Goal: Check status: Check status

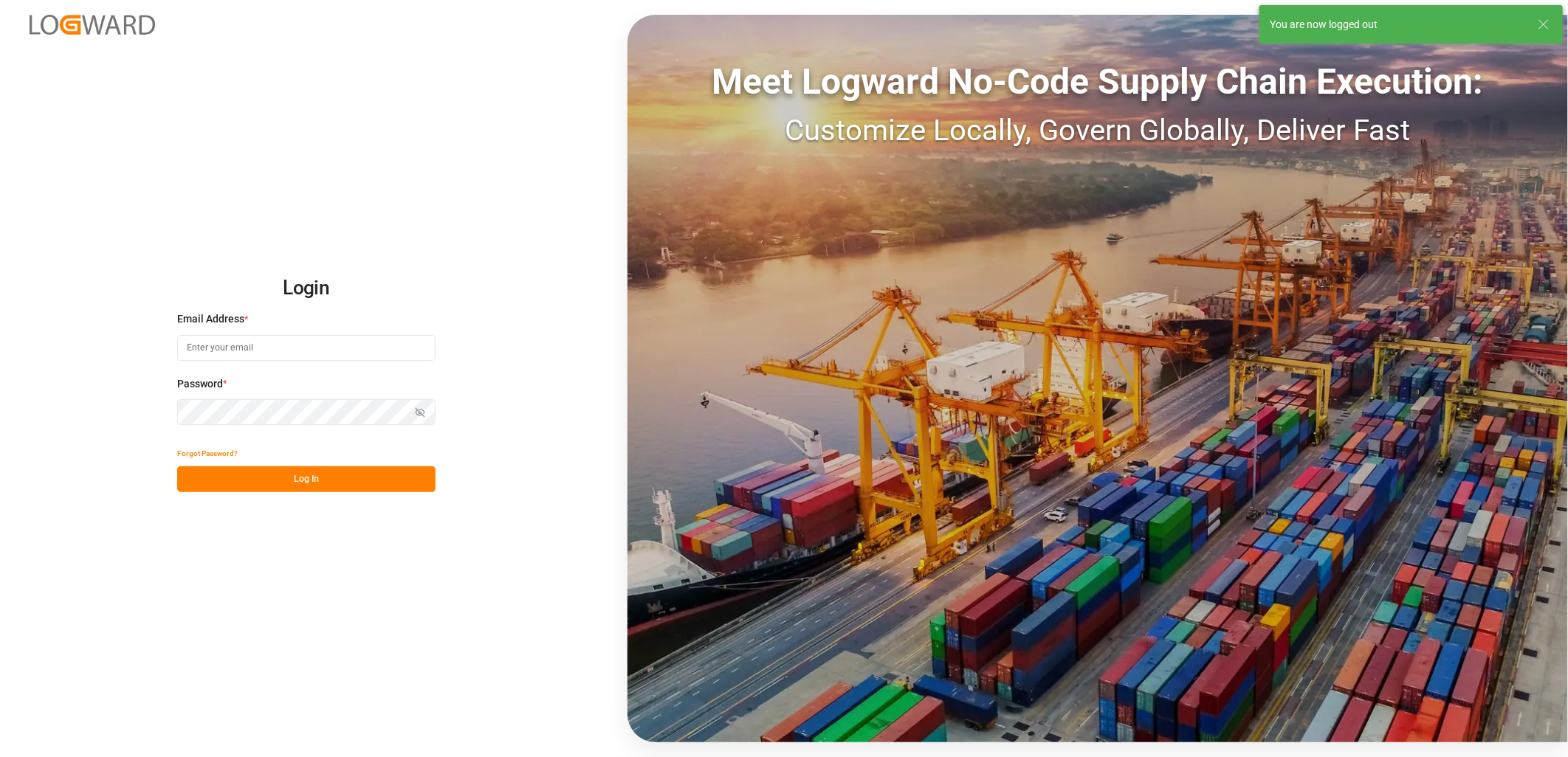
type input "[PERSON_NAME][EMAIL_ADDRESS][PERSON_NAME][DOMAIN_NAME]"
click at [319, 482] on button "Log In" at bounding box center [306, 479] width 258 height 26
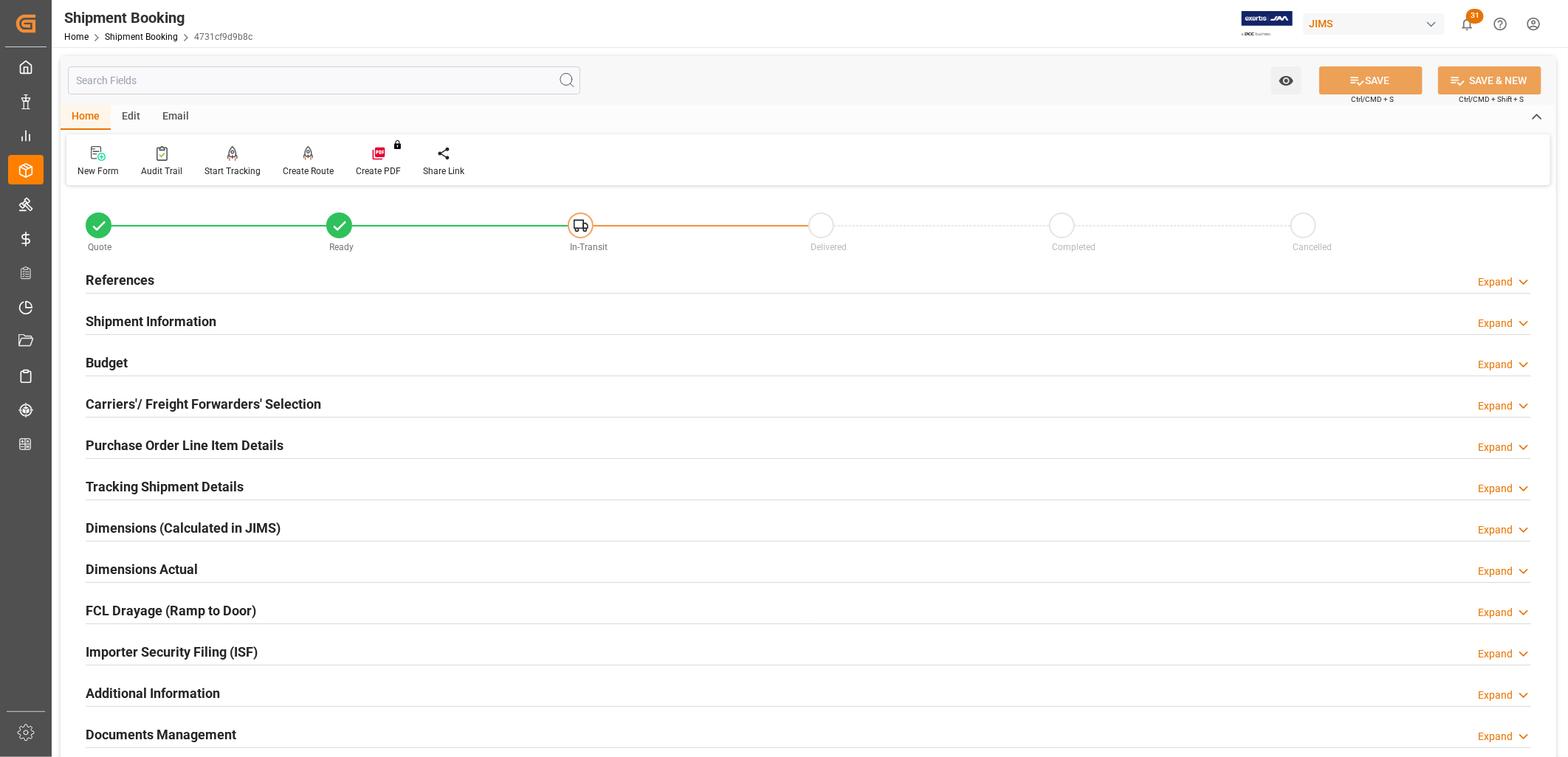
type input "0"
type input "[DATE]"
click at [150, 278] on h2 "References" at bounding box center [119, 280] width 69 height 20
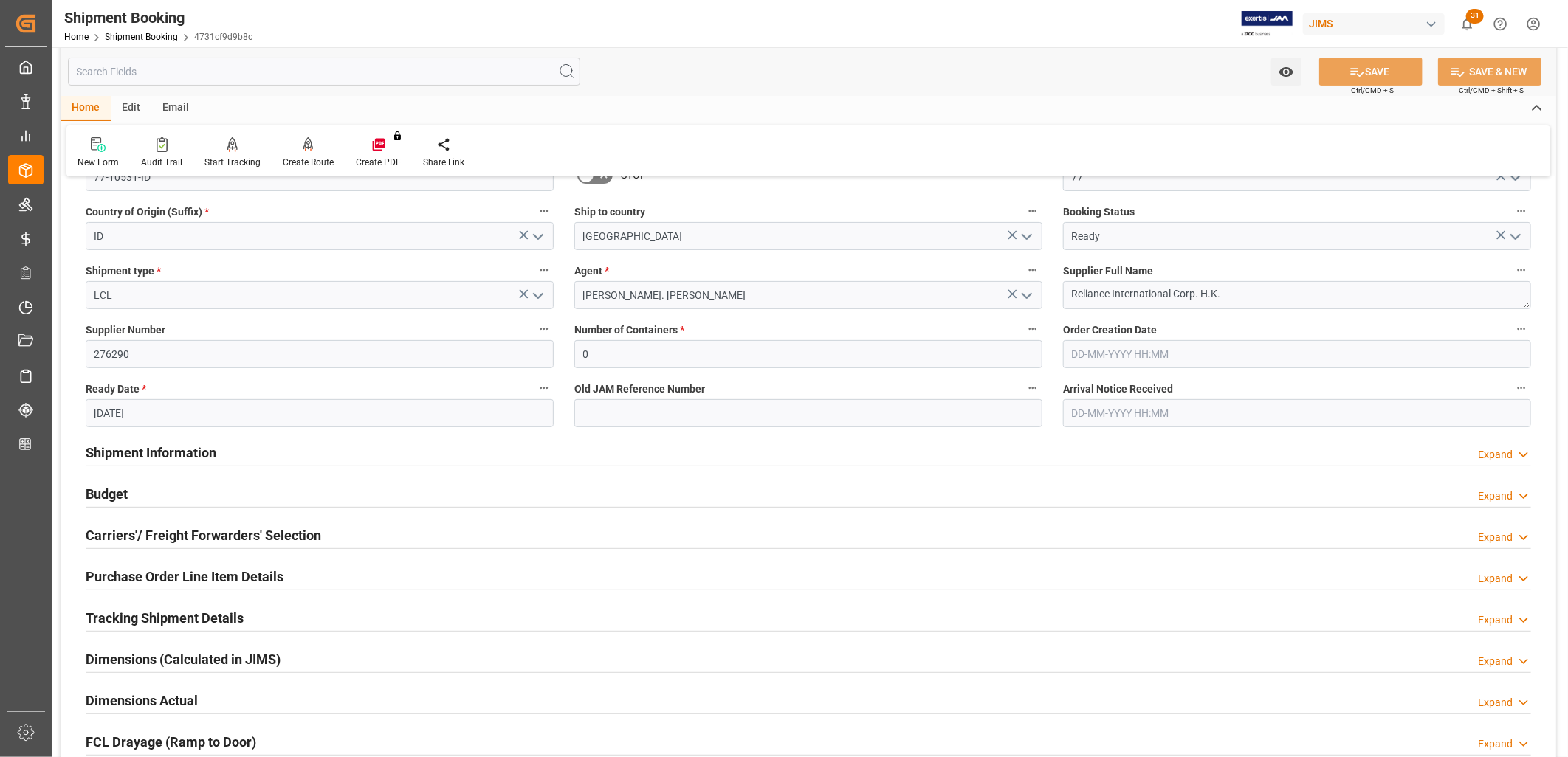
scroll to position [246, 0]
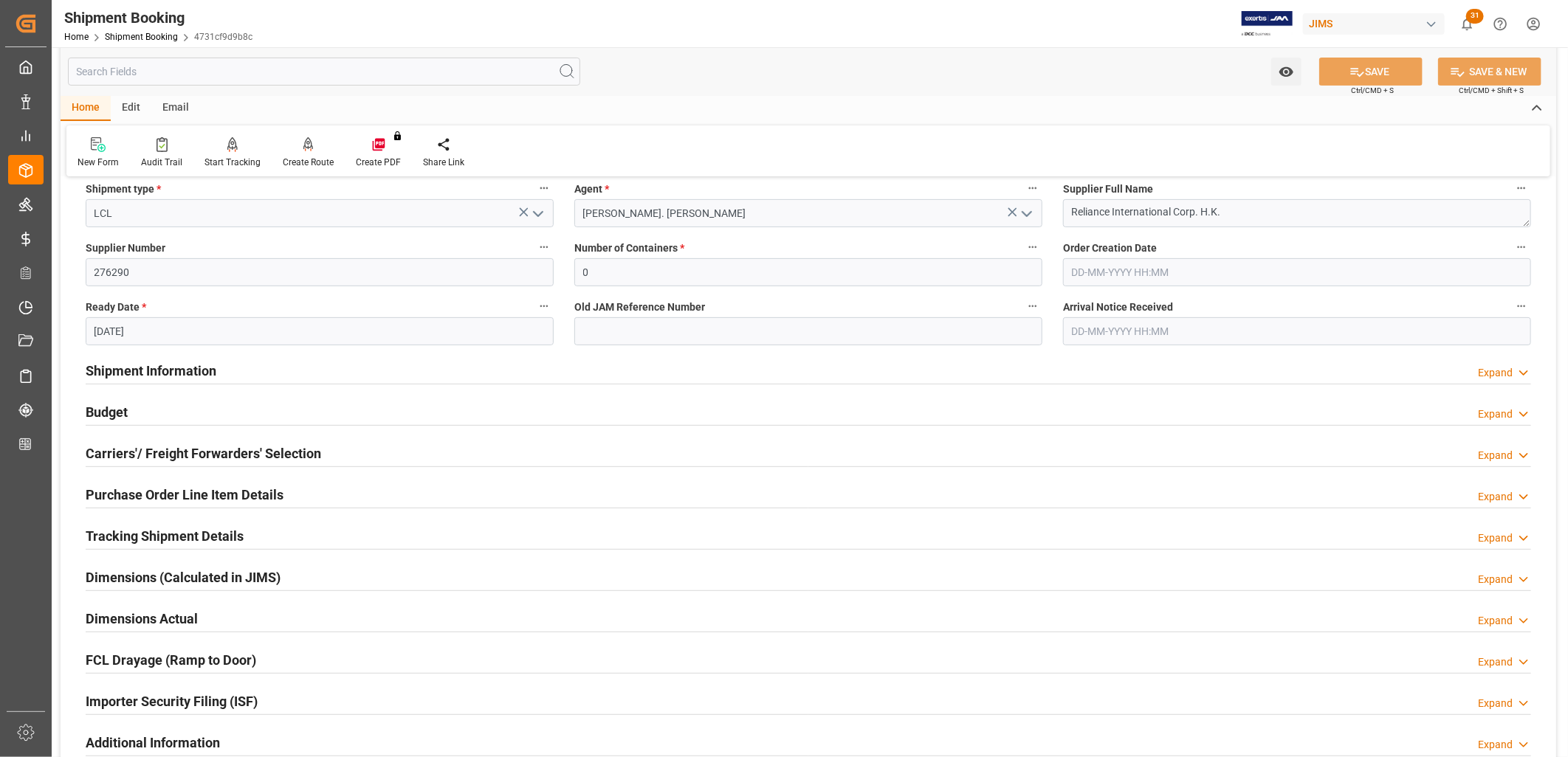
click at [153, 537] on h2 "Tracking Shipment Details" at bounding box center [164, 536] width 158 height 20
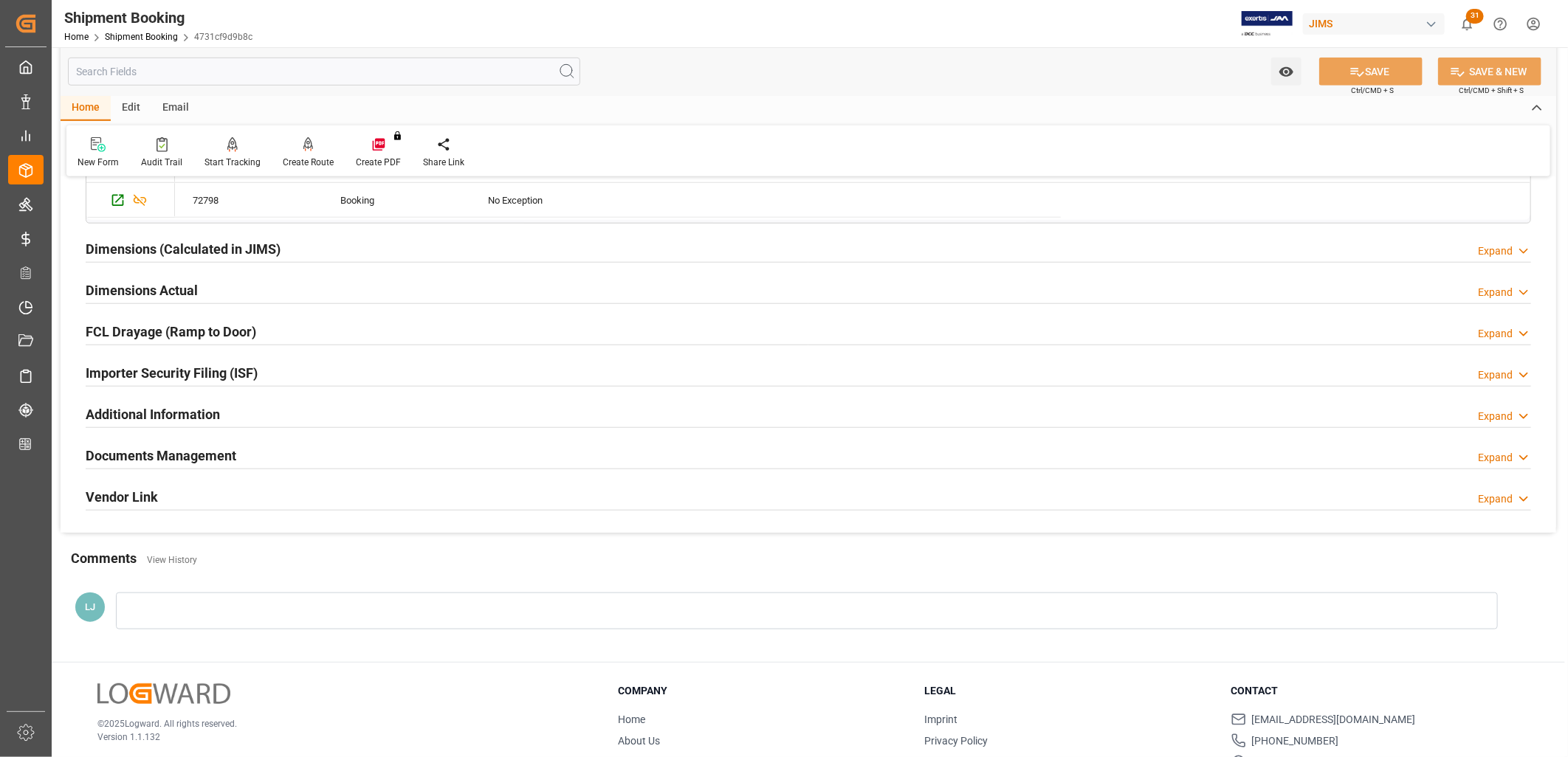
scroll to position [738, 0]
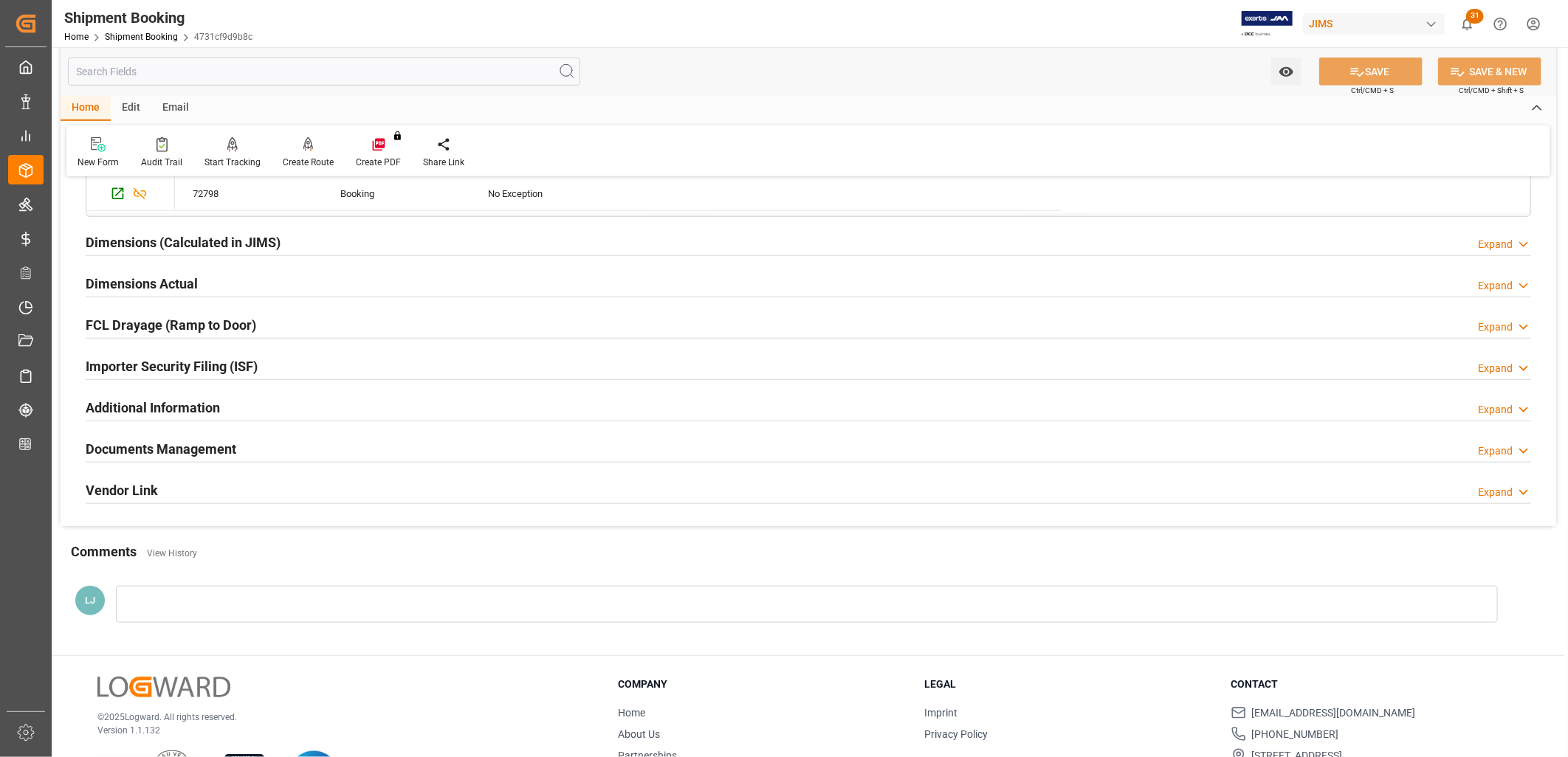
click at [233, 439] on h2 "Documents Management" at bounding box center [160, 449] width 150 height 20
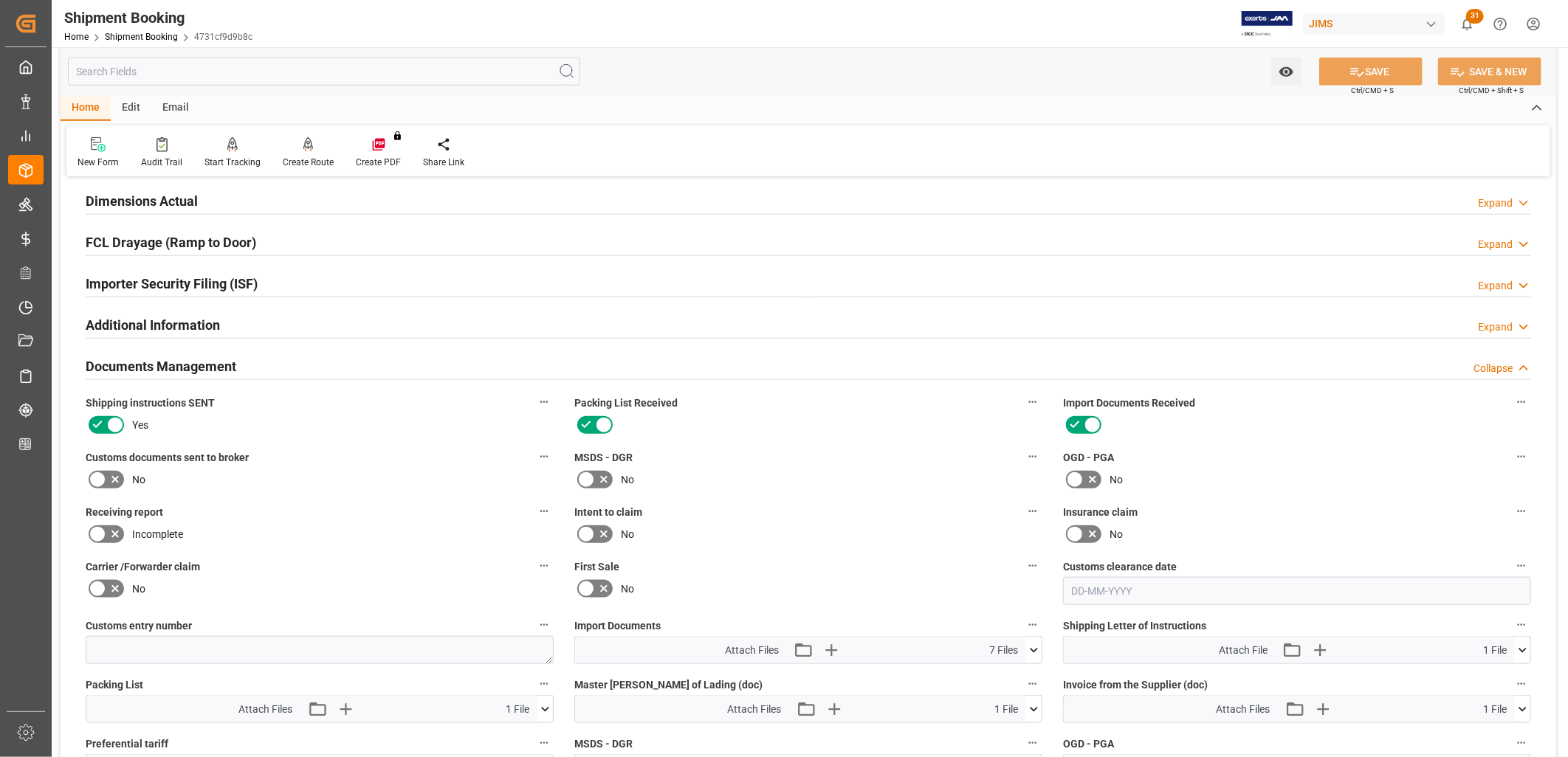
scroll to position [1065, 0]
